Goal: Navigation & Orientation: Find specific page/section

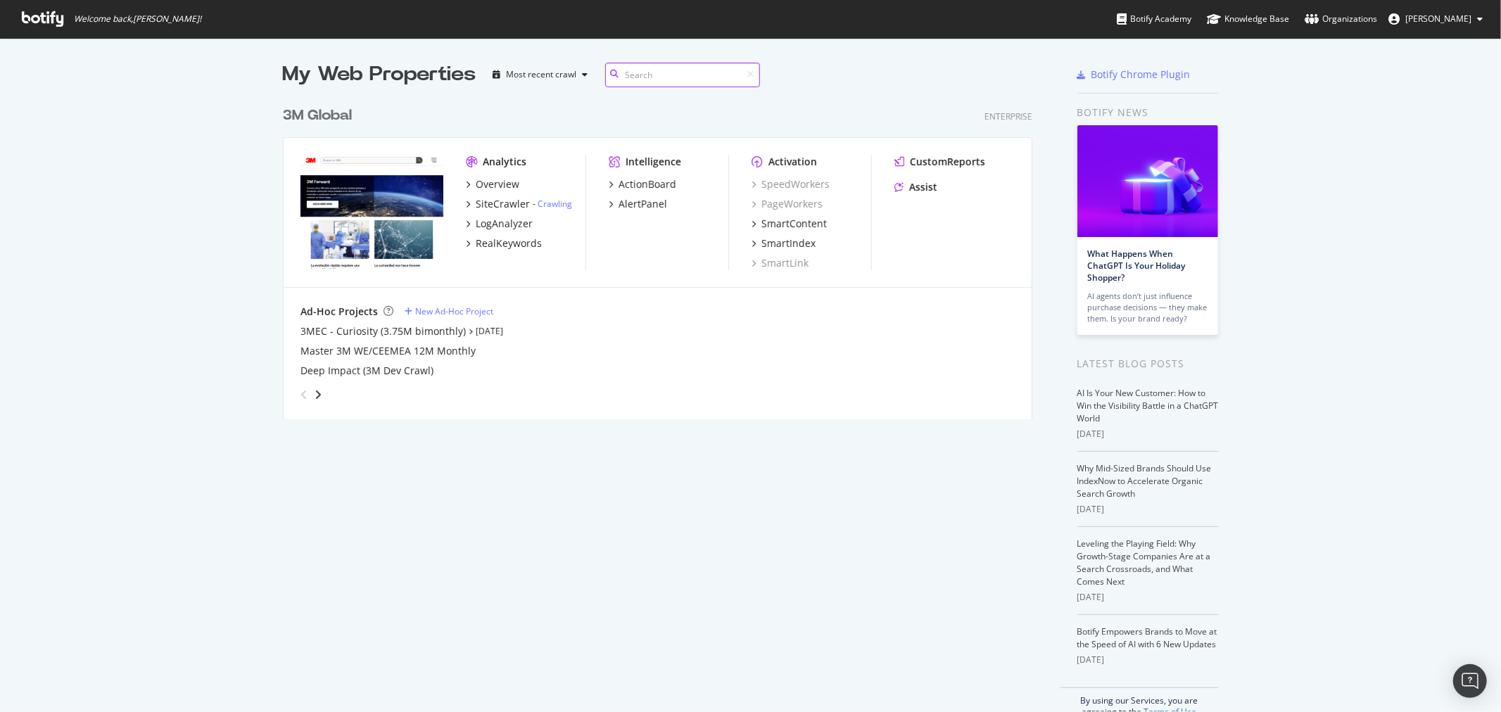
scroll to position [700, 1478]
click at [324, 110] on div "3M Global" at bounding box center [317, 116] width 69 height 20
